Goal: Task Accomplishment & Management: Complete application form

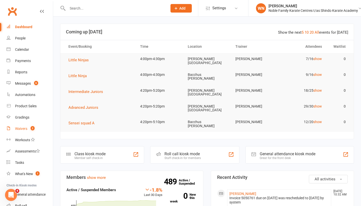
click at [22, 127] on div "Waivers" at bounding box center [21, 128] width 12 height 4
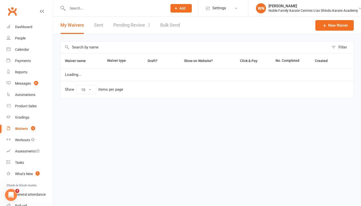
select select "100"
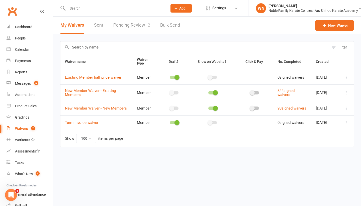
click at [139, 24] on link "Pending Review 2" at bounding box center [131, 25] width 37 height 17
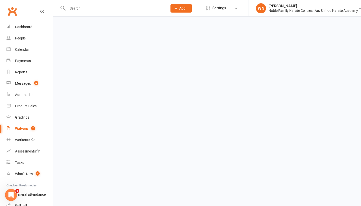
select select "100"
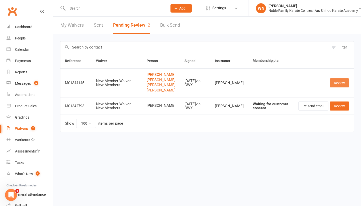
click at [340, 87] on link "Review" at bounding box center [340, 82] width 20 height 9
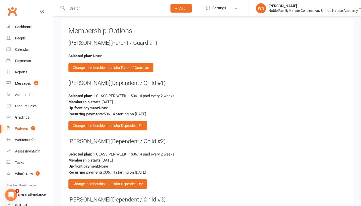
scroll to position [995, 0]
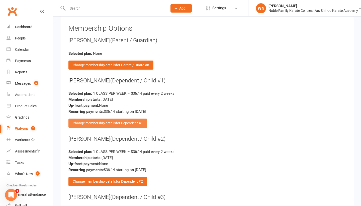
click at [110, 119] on div "Change membership details for Dependent #1" at bounding box center [108, 122] width 79 height 9
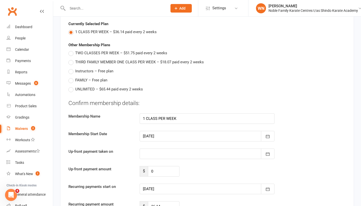
scroll to position [1023, 0]
click at [268, 133] on icon "button" at bounding box center [267, 135] width 5 height 5
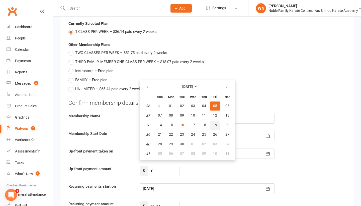
click at [216, 123] on span "19" at bounding box center [215, 125] width 4 height 4
type input "[DATE]"
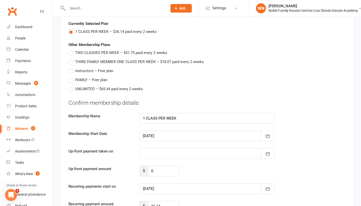
type input "[DATE]"
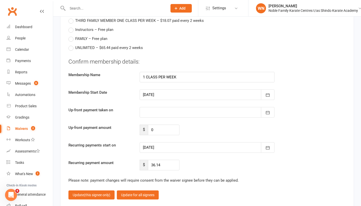
scroll to position [1070, 0]
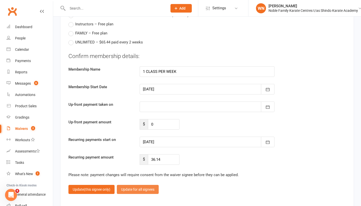
click at [144, 185] on button "Update for all signees" at bounding box center [138, 189] width 42 height 9
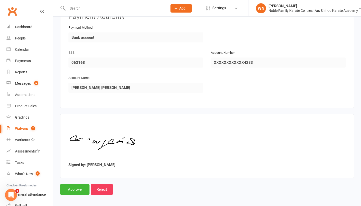
scroll to position [1273, 0]
click at [75, 184] on input "Approve" at bounding box center [74, 189] width 29 height 11
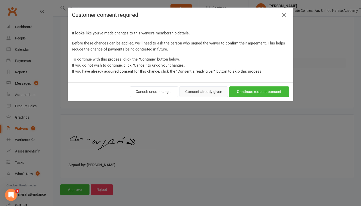
click at [203, 94] on button "Consent already given" at bounding box center [204, 91] width 48 height 11
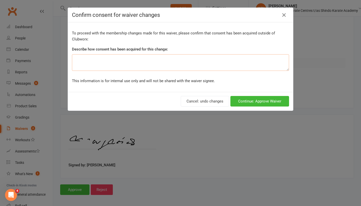
click at [108, 59] on textarea at bounding box center [180, 62] width 217 height 17
type textarea "We have an email detailing consent."
click at [263, 103] on button "Continue: Approve Waiver" at bounding box center [260, 101] width 59 height 11
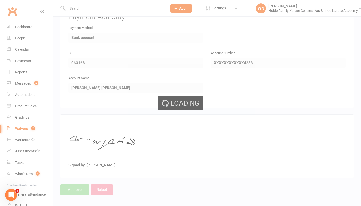
select select "100"
